Goal: Transaction & Acquisition: Register for event/course

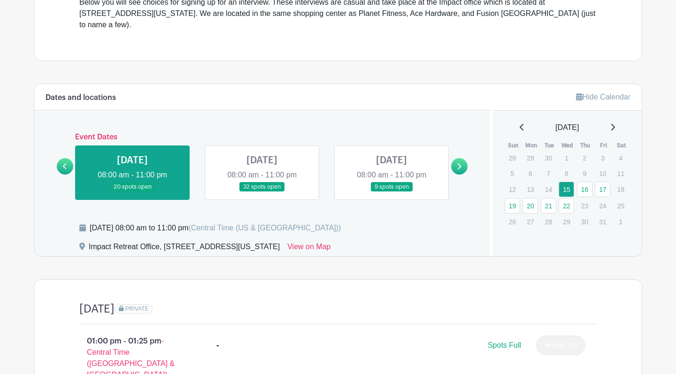
scroll to position [322, 0]
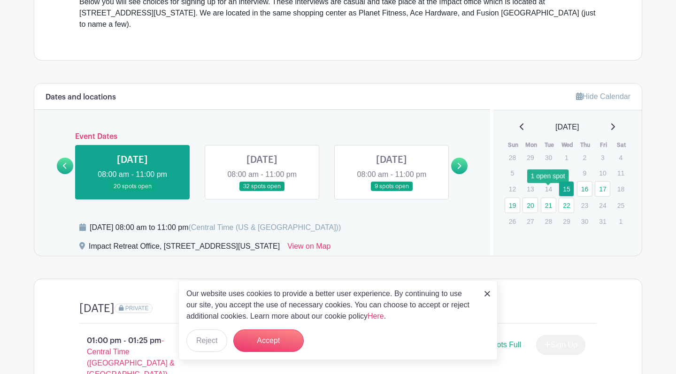
click at [548, 198] on link "21" at bounding box center [548, 205] width 15 height 15
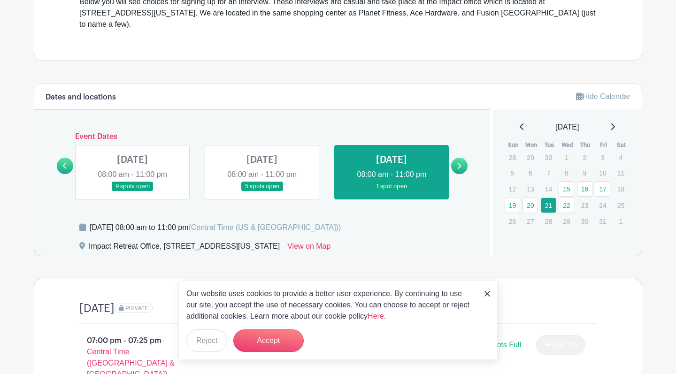
click at [461, 162] on icon at bounding box center [459, 165] width 4 height 7
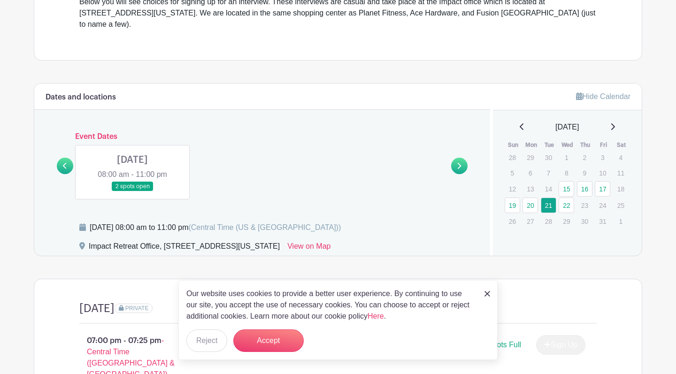
click at [68, 158] on link at bounding box center [65, 166] width 16 height 16
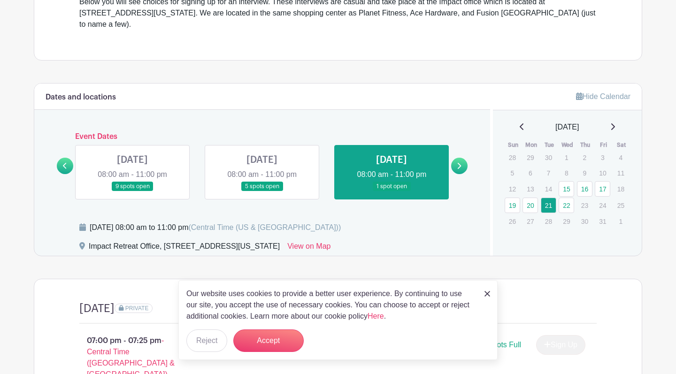
click at [68, 158] on link at bounding box center [65, 166] width 16 height 16
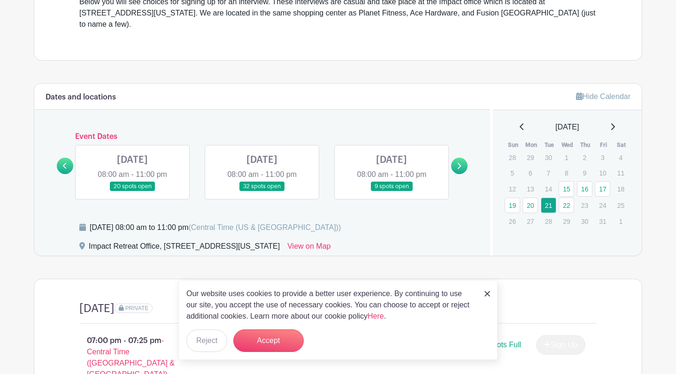
click at [455, 159] on link at bounding box center [459, 166] width 16 height 16
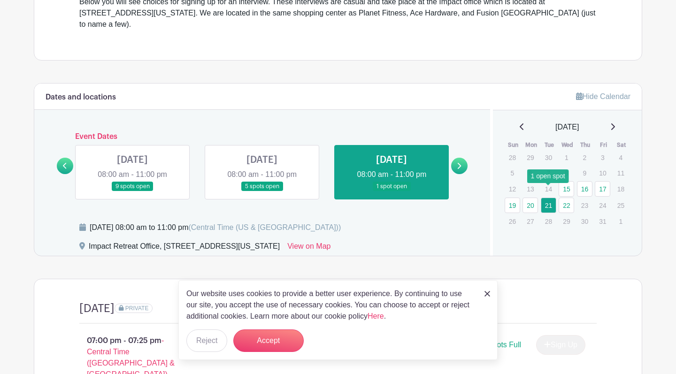
click at [544, 198] on link "21" at bounding box center [548, 205] width 15 height 15
click at [391, 192] on link at bounding box center [391, 192] width 0 height 0
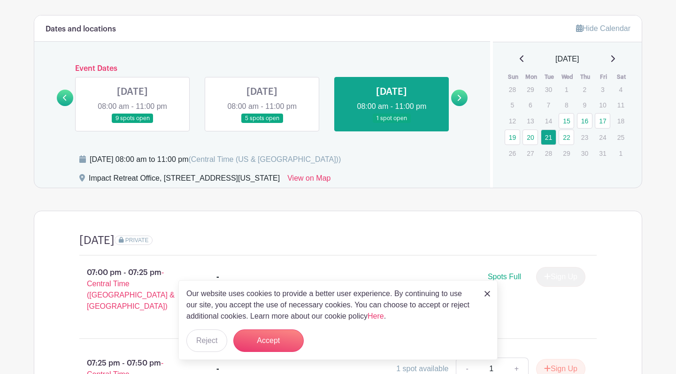
scroll to position [383, 0]
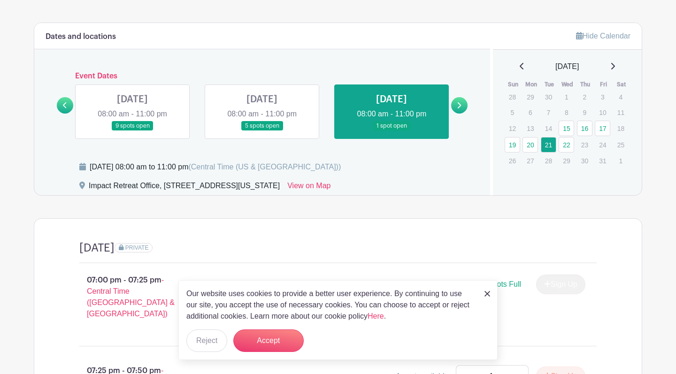
click at [486, 292] on img at bounding box center [487, 294] width 6 height 6
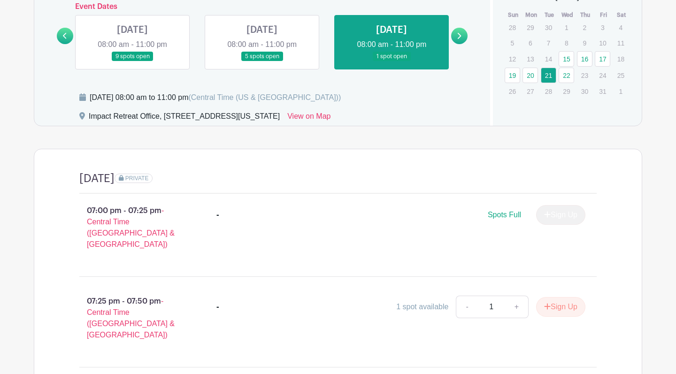
scroll to position [453, 0]
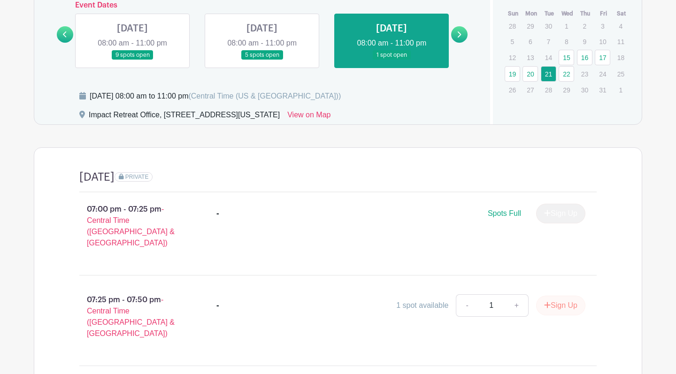
click at [567, 296] on button "Sign Up" at bounding box center [560, 306] width 49 height 20
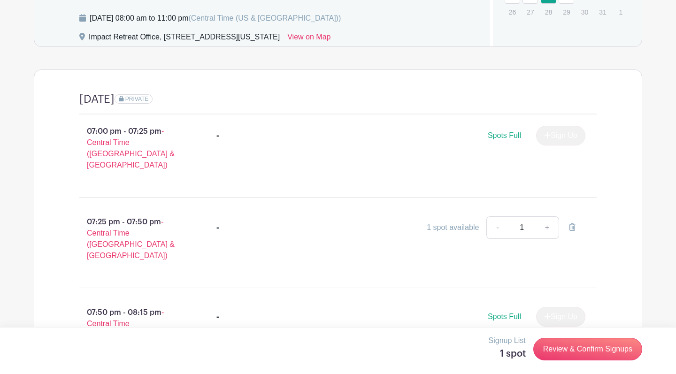
scroll to position [537, 0]
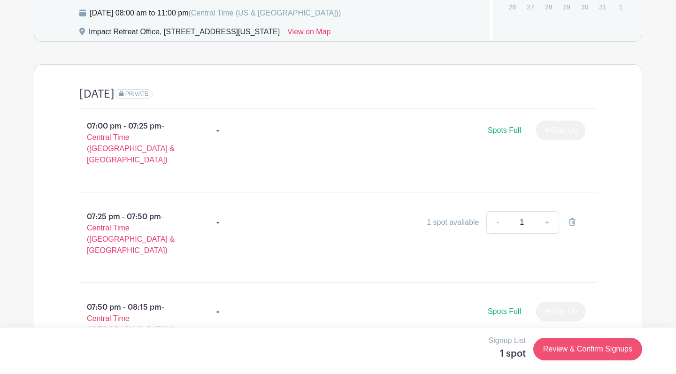
click at [600, 340] on link "Review & Confirm Signups" at bounding box center [587, 349] width 109 height 23
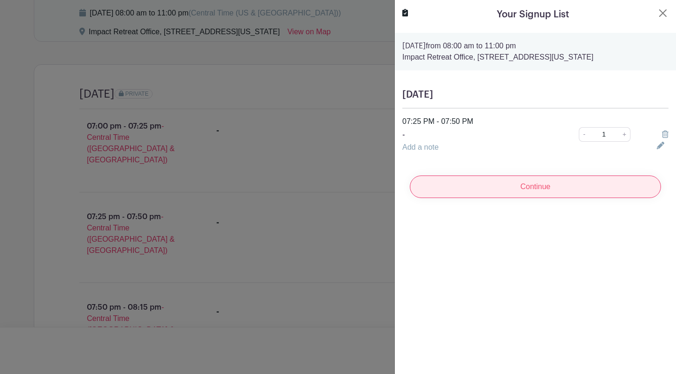
click at [581, 186] on input "Continue" at bounding box center [535, 187] width 251 height 23
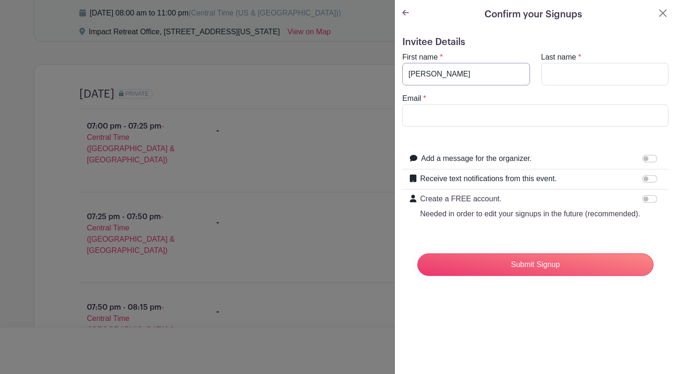
type input "[PERSON_NAME]"
click at [473, 75] on input "[PERSON_NAME]" at bounding box center [466, 74] width 128 height 23
type input "Jack"
type input "[EMAIL_ADDRESS][DOMAIN_NAME]"
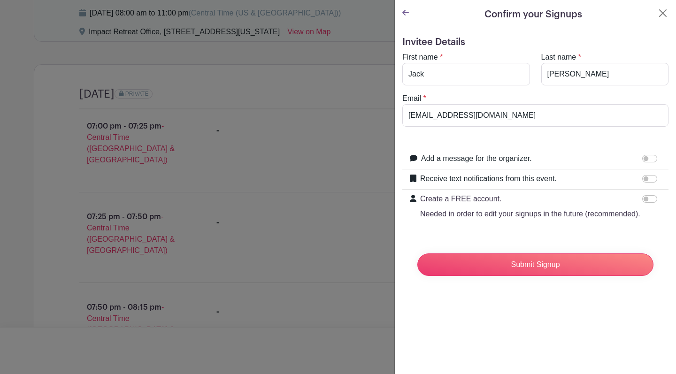
click at [504, 140] on form "Invitee Details First name * [PERSON_NAME] Last name * [PERSON_NAME] Email * [E…" at bounding box center [535, 160] width 266 height 247
click at [551, 269] on input "Submit Signup" at bounding box center [535, 264] width 236 height 23
